Goal: Task Accomplishment & Management: Manage account settings

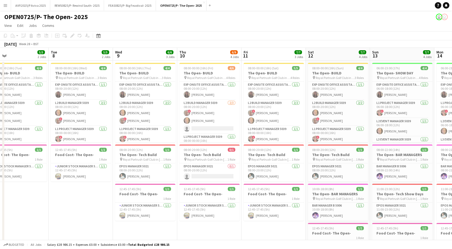
scroll to position [0, 144]
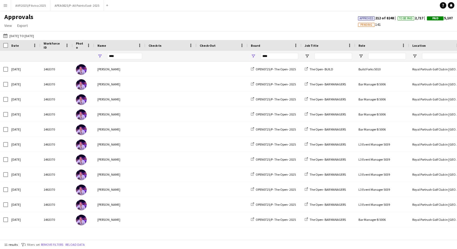
click at [8, 3] on button "Menu" at bounding box center [5, 5] width 11 height 11
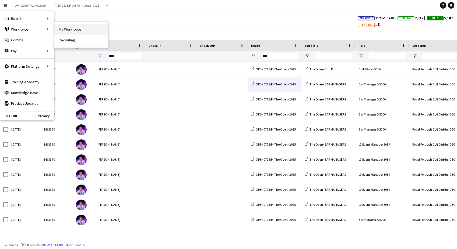
click at [76, 30] on link "My Workforce" at bounding box center [81, 29] width 54 height 11
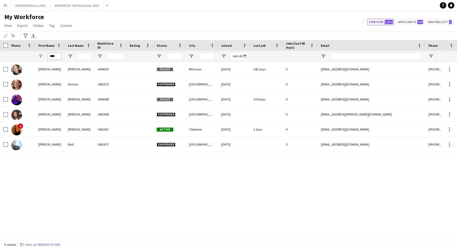
click at [60, 57] on input "****" at bounding box center [54, 56] width 13 height 6
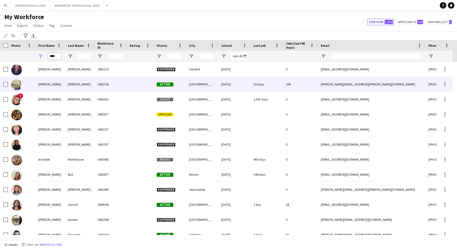
type input "****"
click at [78, 82] on div "[PERSON_NAME]" at bounding box center [80, 84] width 30 height 15
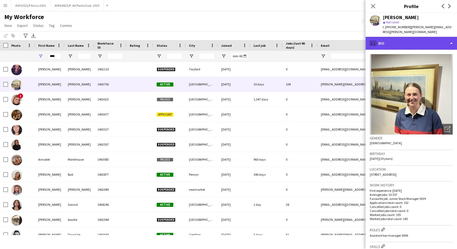
drag, startPoint x: 402, startPoint y: 37, endPoint x: 412, endPoint y: 40, distance: 10.7
click at [402, 37] on div "profile Bio" at bounding box center [410, 43] width 91 height 13
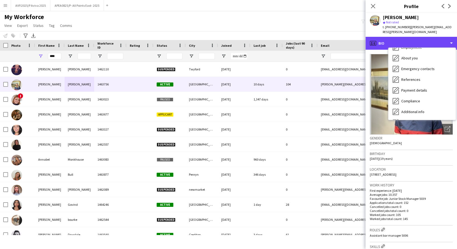
scroll to position [72, 0]
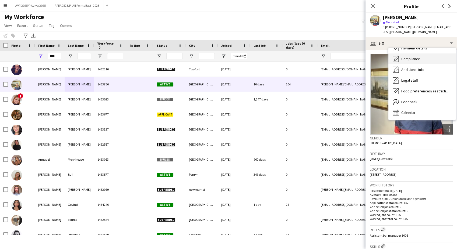
click at [424, 54] on div "Compliance Compliance" at bounding box center [421, 59] width 67 height 11
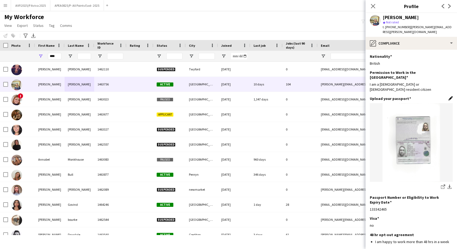
click at [448, 96] on app-icon "Edit this field" at bounding box center [450, 98] width 4 height 4
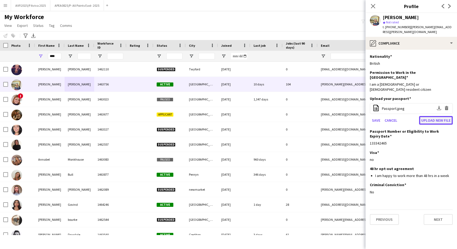
click at [426, 116] on button "Upload new file" at bounding box center [436, 120] width 34 height 9
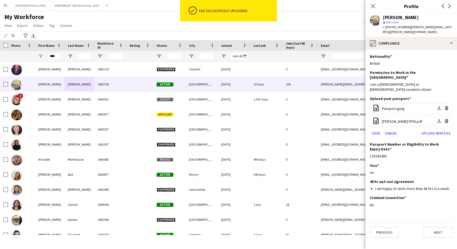
click at [377, 5] on div "Close pop-in" at bounding box center [372, 6] width 15 height 12
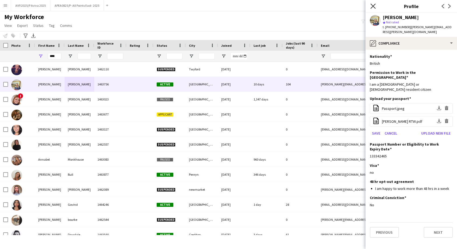
click at [374, 6] on icon "Close pop-in" at bounding box center [372, 5] width 5 height 5
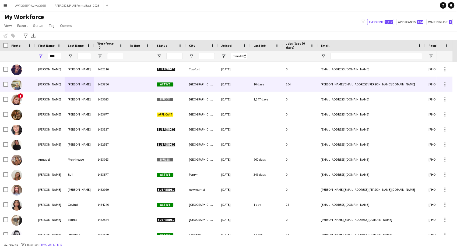
click at [74, 84] on div "[PERSON_NAME]" at bounding box center [80, 84] width 30 height 15
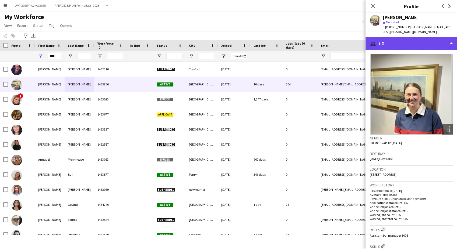
click at [397, 38] on div "profile Bio" at bounding box center [410, 43] width 91 height 13
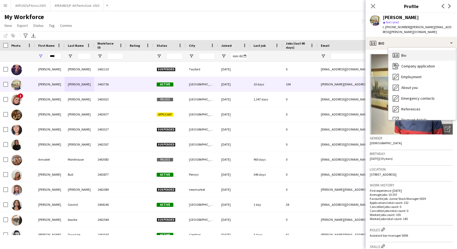
click at [409, 52] on div "Bio Bio" at bounding box center [421, 55] width 67 height 11
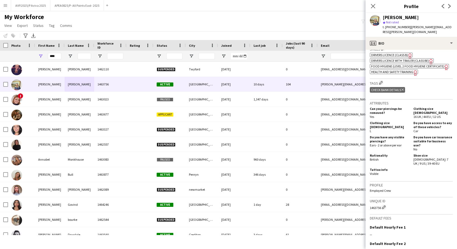
scroll to position [190, 0]
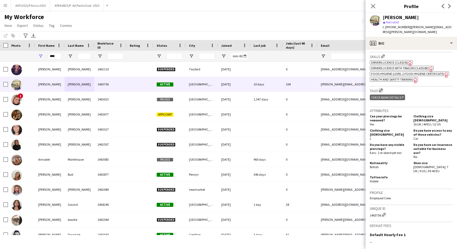
click at [381, 89] on app-icon "Edit crew company tags" at bounding box center [381, 91] width 4 height 4
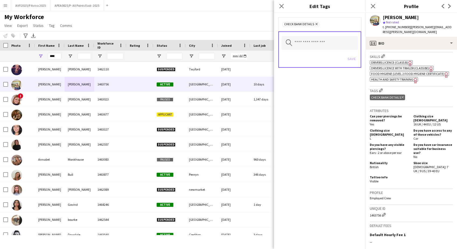
click at [315, 23] on icon "Remove" at bounding box center [315, 23] width 3 height 3
click at [315, 23] on div "No tags selected" at bounding box center [319, 24] width 74 height 5
click at [304, 46] on input "text" at bounding box center [319, 42] width 76 height 13
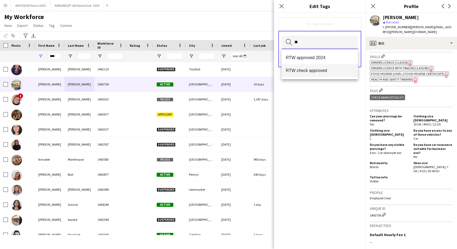
type input "**"
click at [313, 70] on span "RTW check approved" at bounding box center [320, 70] width 68 height 5
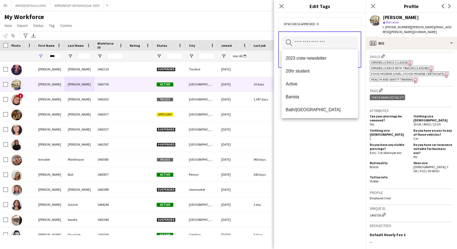
click at [333, 23] on div "RTW check approved Remove" at bounding box center [319, 24] width 74 height 5
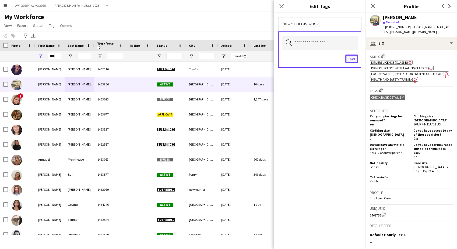
click at [351, 57] on button "Save" at bounding box center [351, 59] width 13 height 9
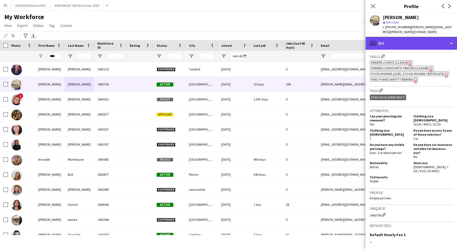
click at [399, 37] on div "profile Bio" at bounding box center [410, 43] width 91 height 13
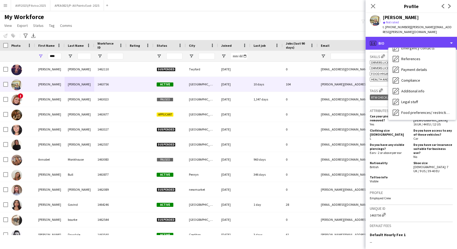
scroll to position [60, 0]
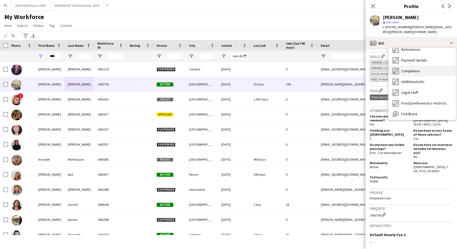
click at [411, 69] on span "Compliance" at bounding box center [410, 71] width 19 height 5
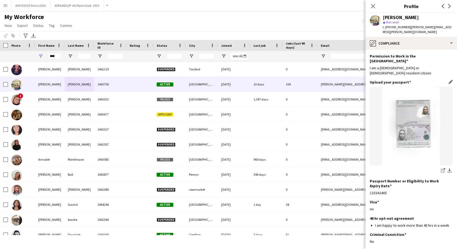
scroll to position [31, 0]
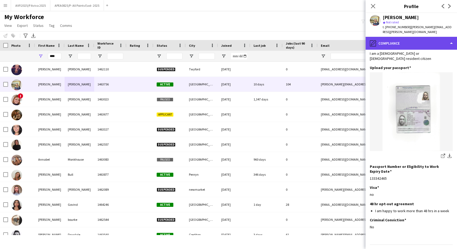
click at [414, 38] on div "pencil4 Compliance" at bounding box center [410, 43] width 91 height 13
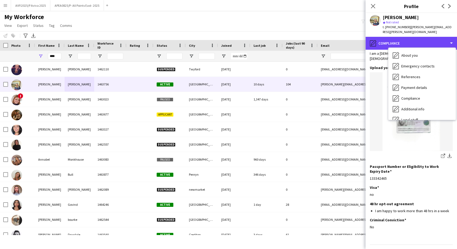
scroll to position [0, 0]
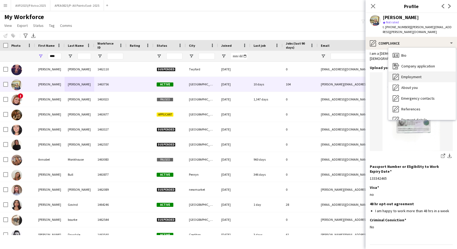
click at [415, 75] on span "Employment" at bounding box center [411, 77] width 20 height 5
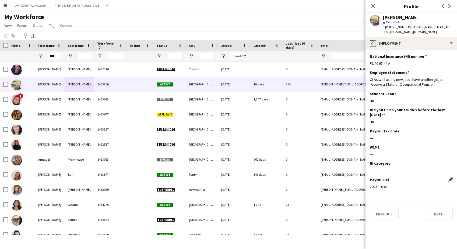
click at [450, 178] on app-icon "Edit this field" at bounding box center [450, 180] width 4 height 4
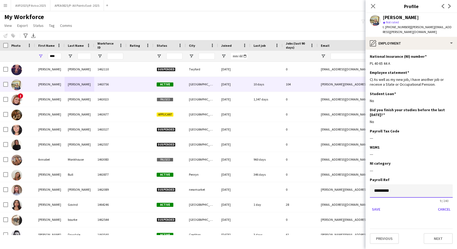
click at [374, 187] on input "*********" at bounding box center [411, 191] width 83 height 13
type input "**"
click at [374, 205] on button "Save" at bounding box center [376, 209] width 13 height 9
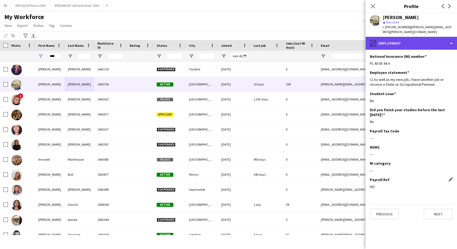
click at [414, 42] on div "pencil4 Employment" at bounding box center [410, 43] width 91 height 13
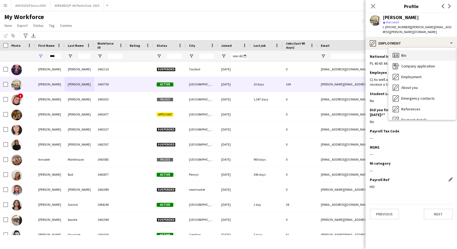
click at [415, 50] on div "Bio Bio" at bounding box center [421, 55] width 67 height 11
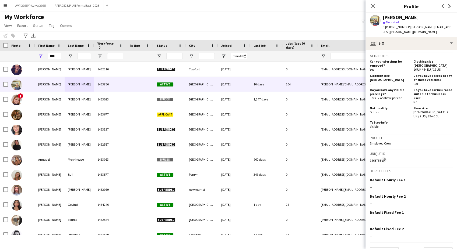
scroll to position [250, 0]
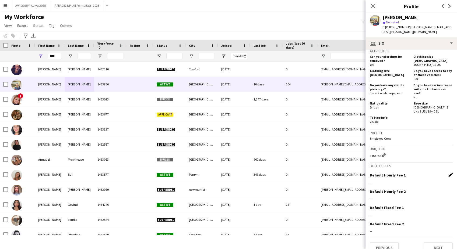
click at [448, 173] on app-icon "Edit this field" at bounding box center [450, 175] width 4 height 4
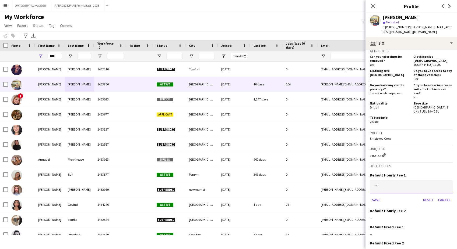
click at [415, 181] on input at bounding box center [411, 186] width 83 height 13
type input "**"
click at [374, 196] on button "Save" at bounding box center [376, 200] width 13 height 9
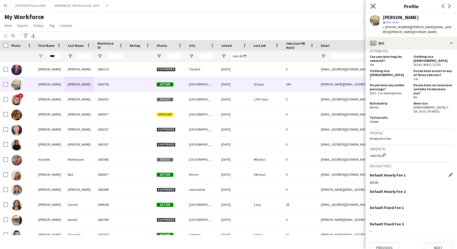
click at [375, 4] on icon at bounding box center [372, 5] width 5 height 5
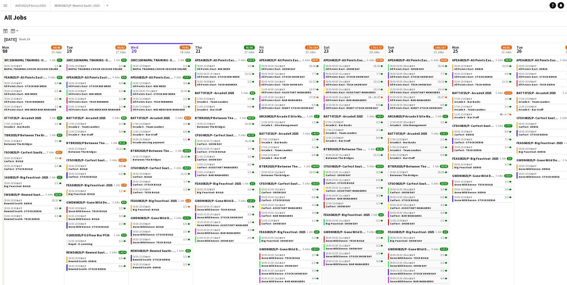
scroll to position [0, 165]
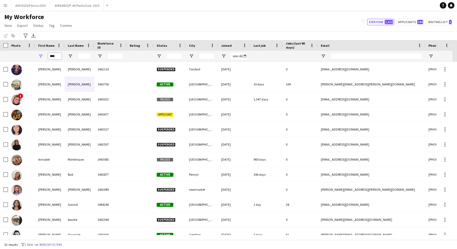
drag, startPoint x: 58, startPoint y: 57, endPoint x: 41, endPoint y: 58, distance: 17.5
click at [41, 58] on div "****" at bounding box center [50, 56] width 30 height 11
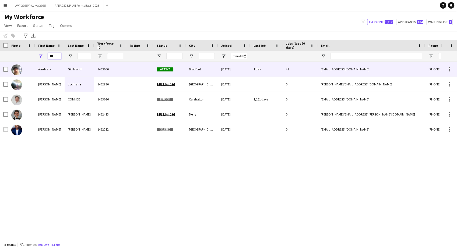
type input "***"
click at [54, 69] on div "Aardvark" at bounding box center [50, 69] width 30 height 15
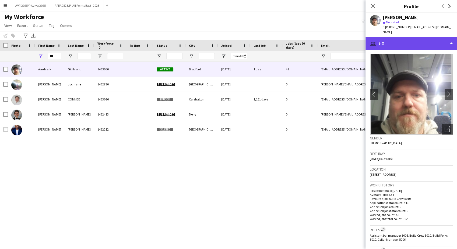
drag, startPoint x: 395, startPoint y: 36, endPoint x: 418, endPoint y: 52, distance: 27.9
click at [395, 37] on div "profile Bio" at bounding box center [410, 43] width 91 height 13
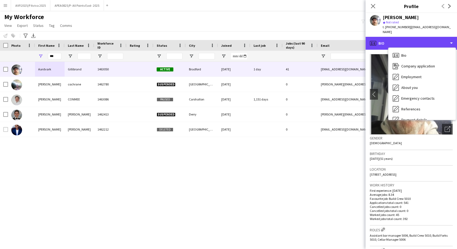
scroll to position [72, 0]
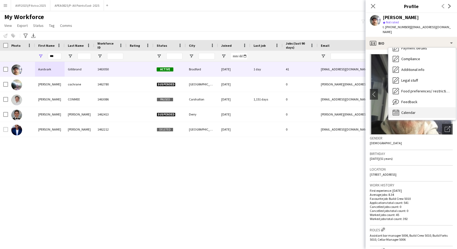
click at [410, 112] on div "Calendar Calendar" at bounding box center [421, 112] width 67 height 11
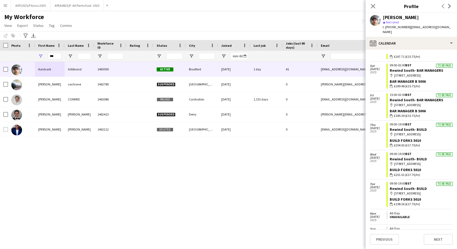
scroll to position [266, 0]
